Goal: Communication & Community: Participate in discussion

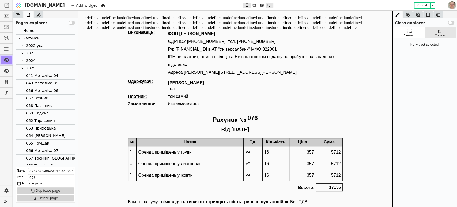
scroll to position [80, 0]
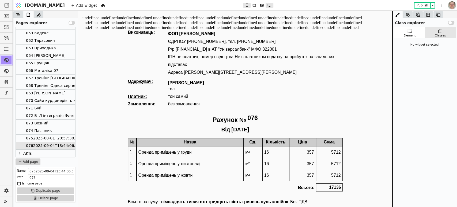
click at [426, 80] on div "Element Classes No widget selected." at bounding box center [425, 117] width 64 height 180
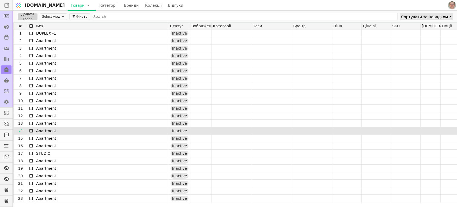
drag, startPoint x: 5, startPoint y: 111, endPoint x: 44, endPoint y: 128, distance: 42.2
click at [5, 111] on icon at bounding box center [6, 112] width 5 height 5
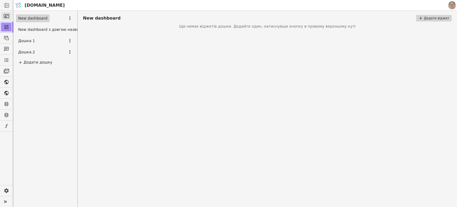
click at [6, 15] on icon at bounding box center [6, 15] width 5 height 5
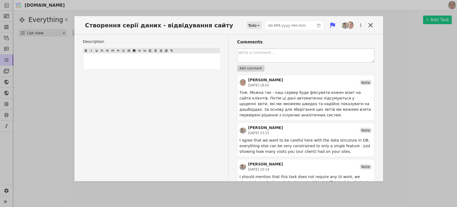
click at [254, 54] on textarea at bounding box center [305, 55] width 137 height 14
paste textarea "[URL][DOMAIN_NAME]"
type textarea "[URL][DOMAIN_NAME]"
click at [243, 67] on button "Add comment" at bounding box center [250, 68] width 27 height 6
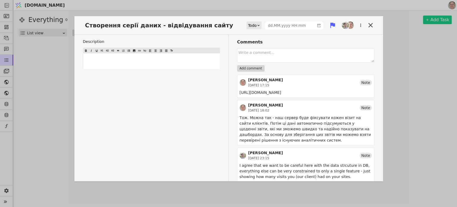
click at [405, 81] on div "Створення серії даних - відвідування сайту Todo Description ﻿ Attach Image Dev …" at bounding box center [228, 103] width 457 height 207
